Goal: Transaction & Acquisition: Purchase product/service

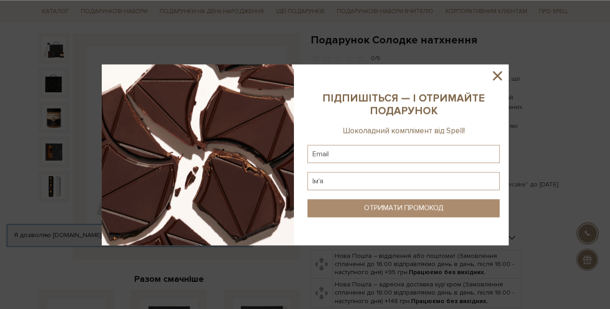
scroll to position [92, 0]
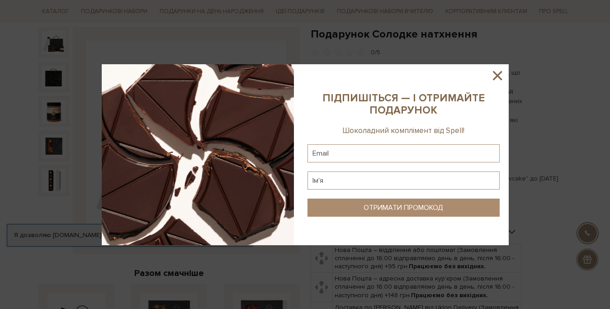
click at [500, 77] on icon at bounding box center [497, 75] width 9 height 9
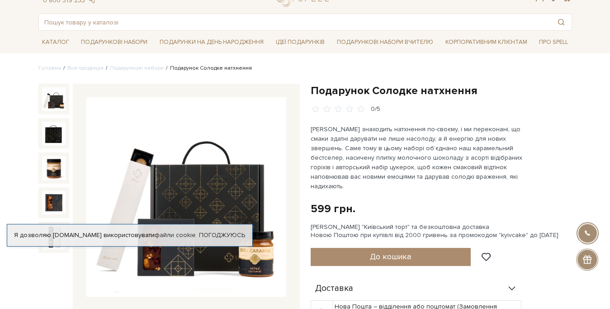
scroll to position [0, 0]
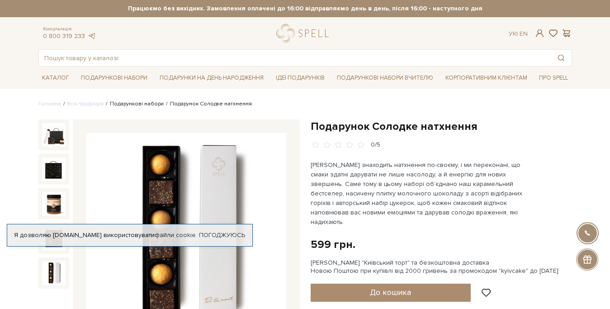
click at [140, 105] on link "Подарункові набори" at bounding box center [137, 103] width 54 height 7
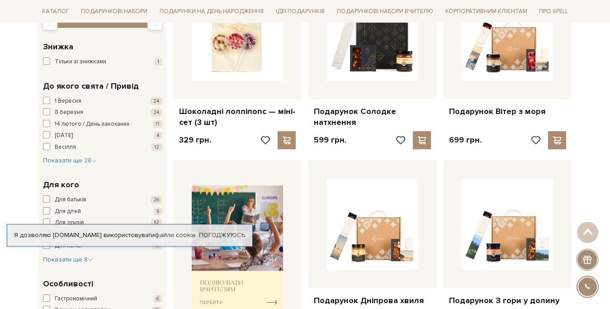
scroll to position [277, 0]
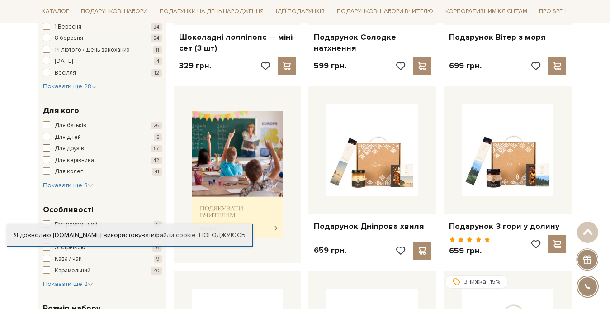
click at [73, 149] on span "Для друзів" at bounding box center [69, 148] width 29 height 9
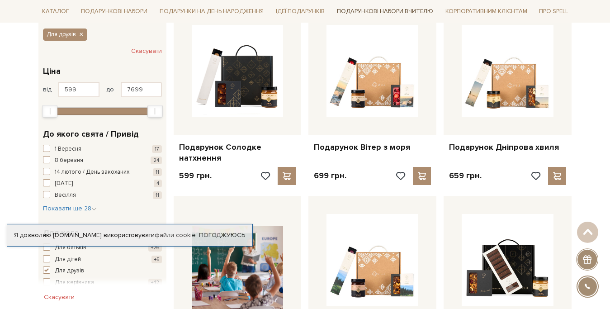
scroll to position [138, 0]
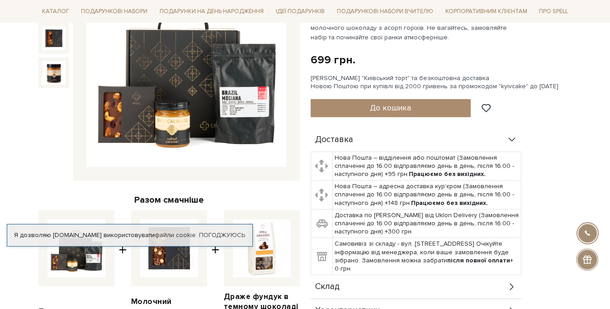
scroll to position [185, 0]
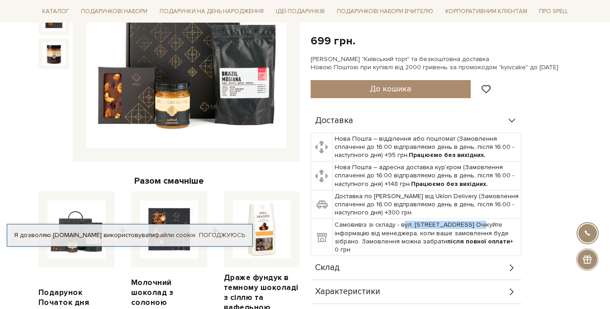
drag, startPoint x: 400, startPoint y: 224, endPoint x: 472, endPoint y: 228, distance: 72.5
click at [472, 228] on td "Самовивіз зі складу - вул. [STREET_ADDRESS] Очікуйте інформацію від менеджера, …" at bounding box center [427, 237] width 189 height 37
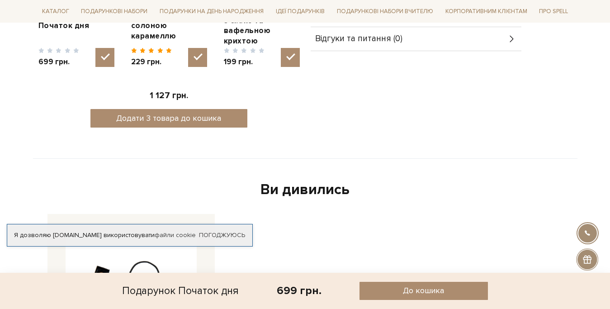
scroll to position [277, 0]
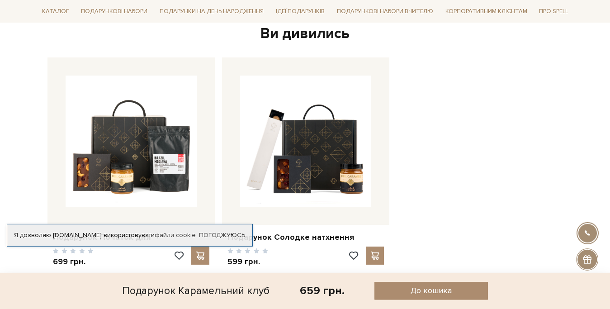
scroll to position [877, 0]
